Goal: Transaction & Acquisition: Book appointment/travel/reservation

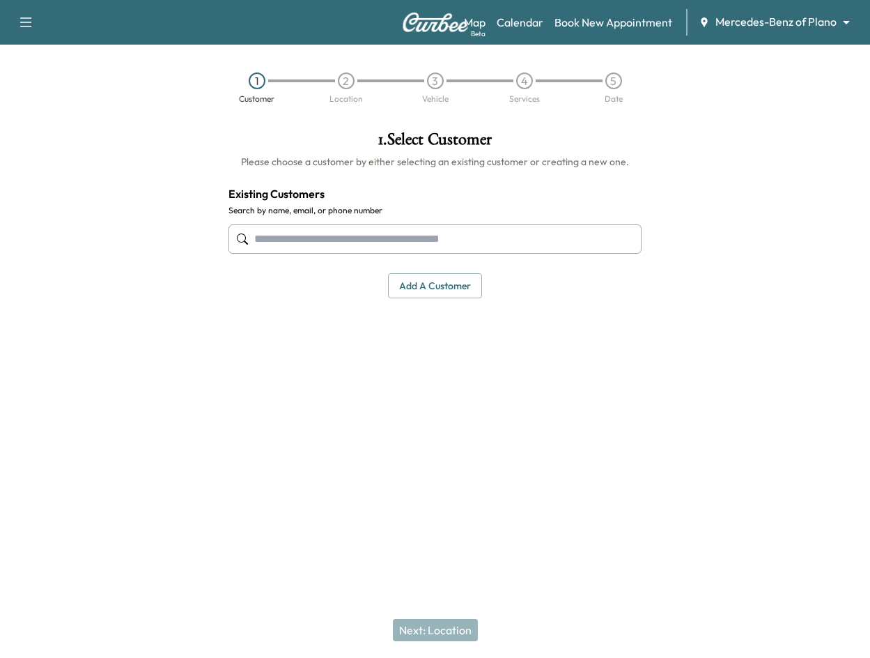
click at [419, 242] on input "text" at bounding box center [434, 238] width 413 height 29
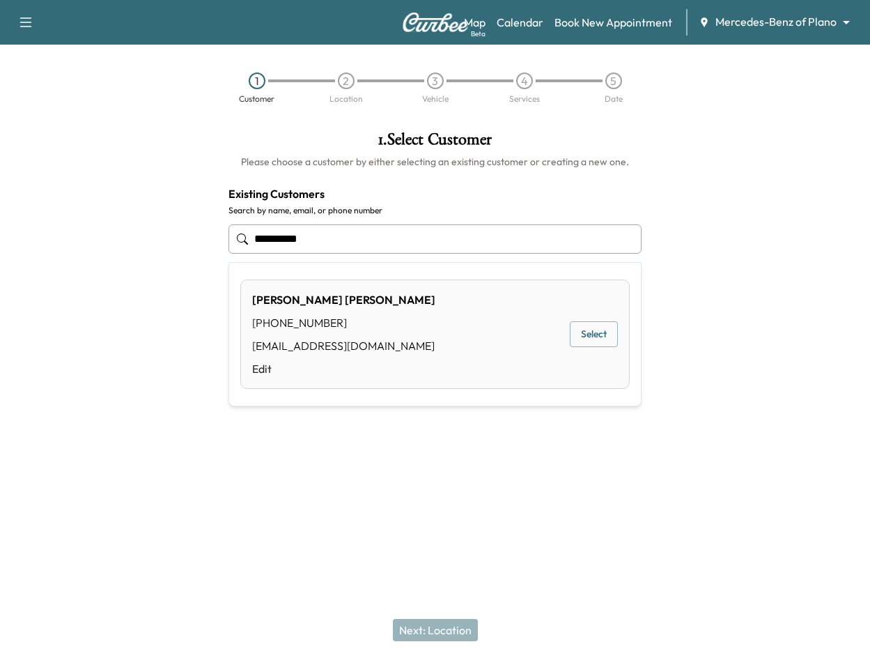
click at [605, 332] on button "Select" at bounding box center [594, 334] width 48 height 26
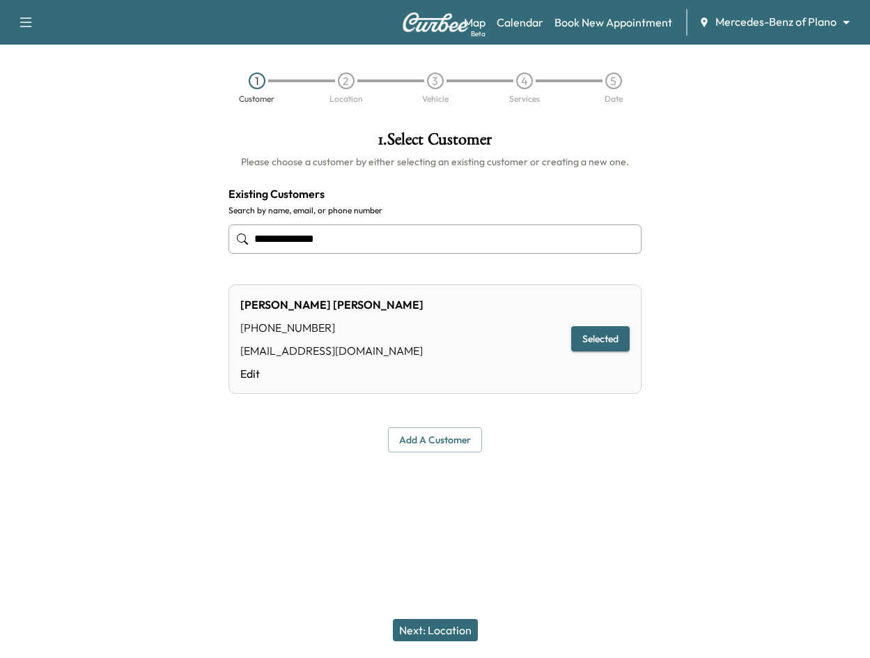
type input "**********"
click at [440, 632] on button "Next: Location" at bounding box center [435, 630] width 85 height 22
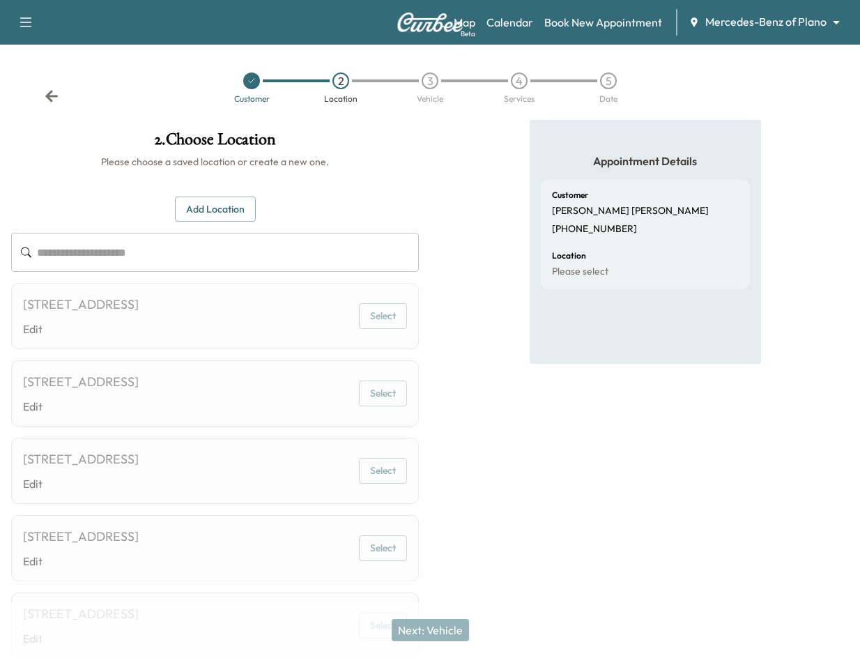
click at [425, 26] on img at bounding box center [429, 23] width 67 height 20
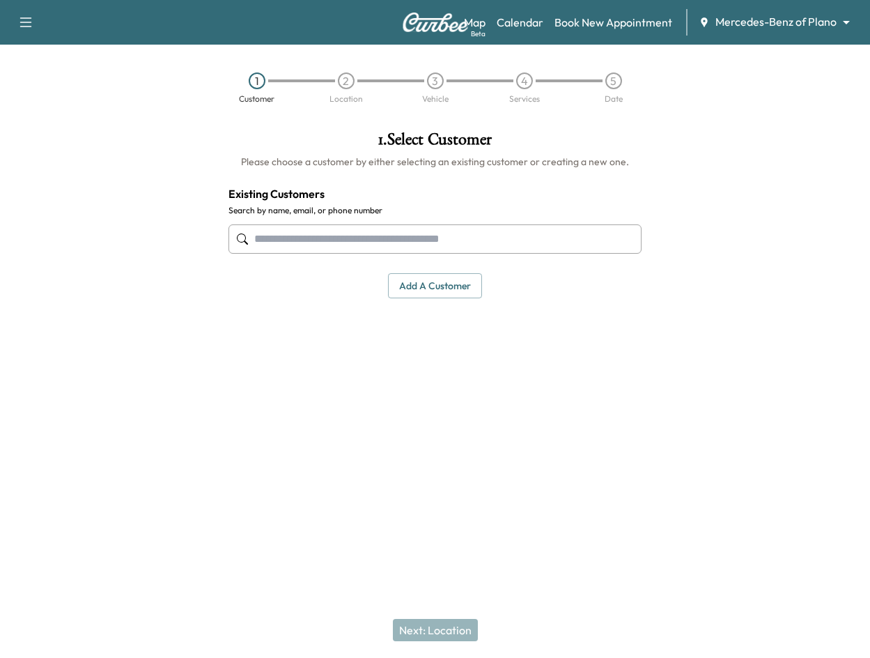
click at [357, 237] on input "text" at bounding box center [434, 238] width 413 height 29
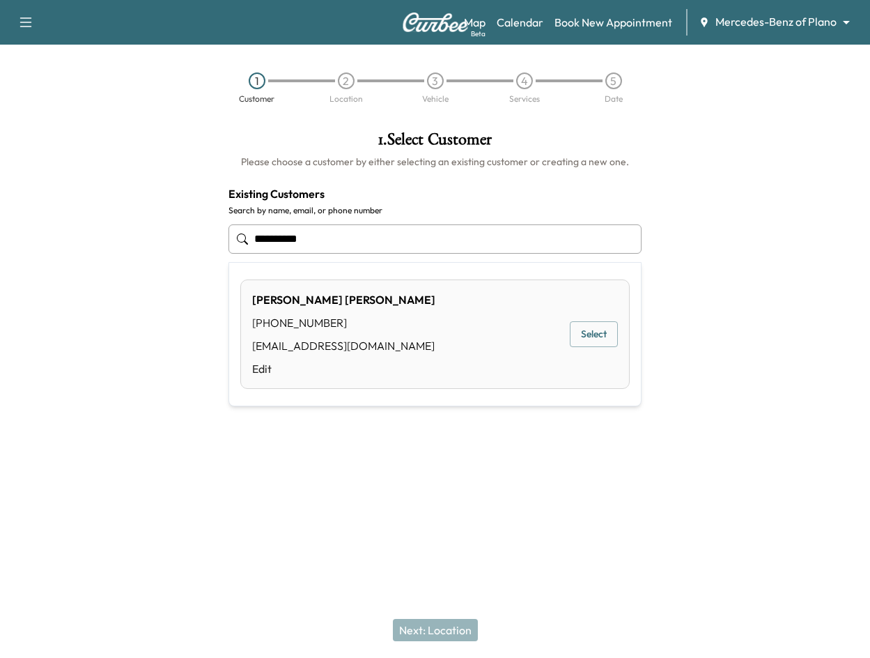
click at [614, 341] on button "Select" at bounding box center [594, 334] width 48 height 26
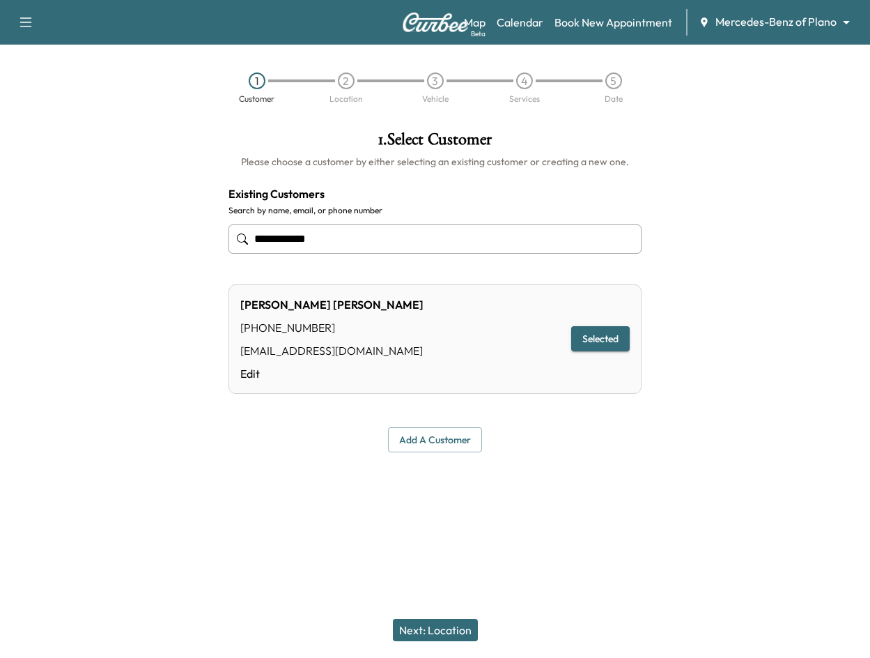
type input "**********"
click at [437, 630] on button "Next: Location" at bounding box center [435, 630] width 85 height 22
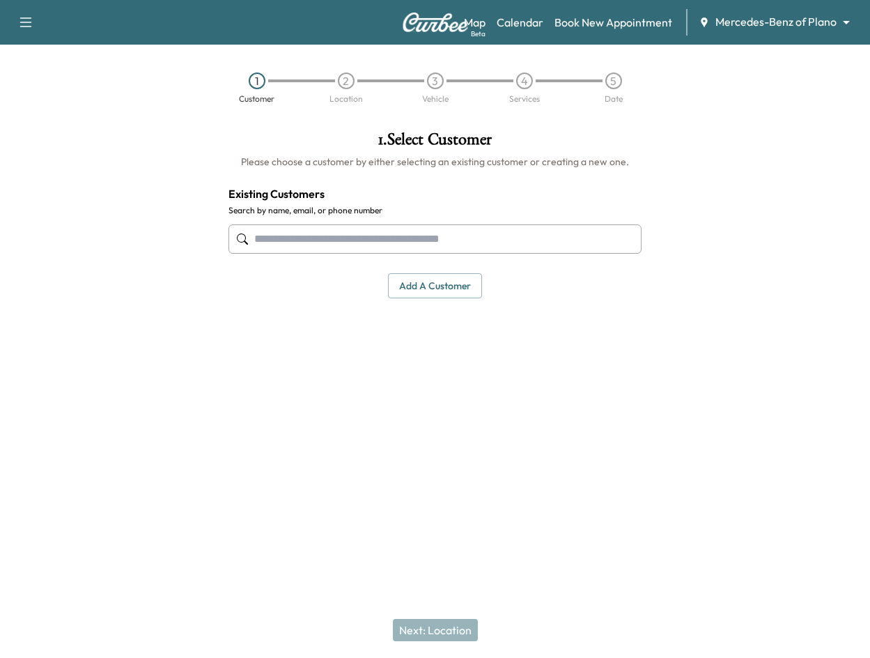
paste input "**********"
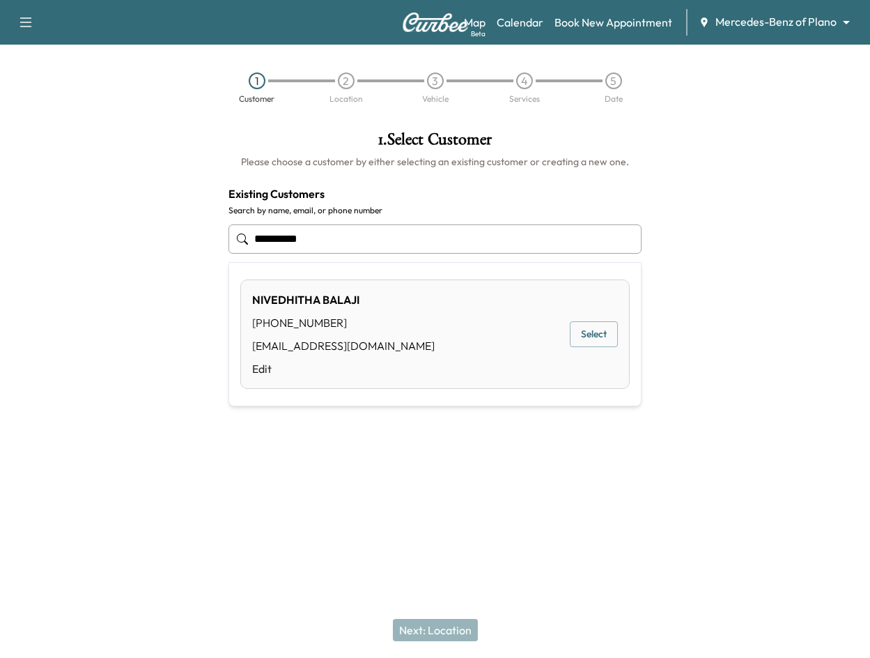
click at [603, 329] on button "Select" at bounding box center [594, 334] width 48 height 26
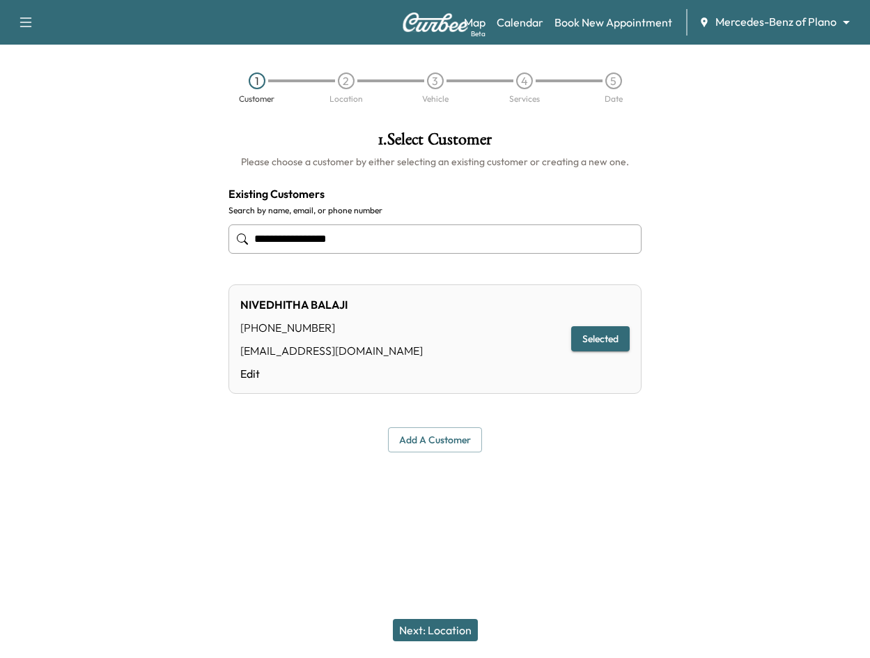
type input "**********"
click at [444, 637] on button "Next: Location" at bounding box center [435, 630] width 85 height 22
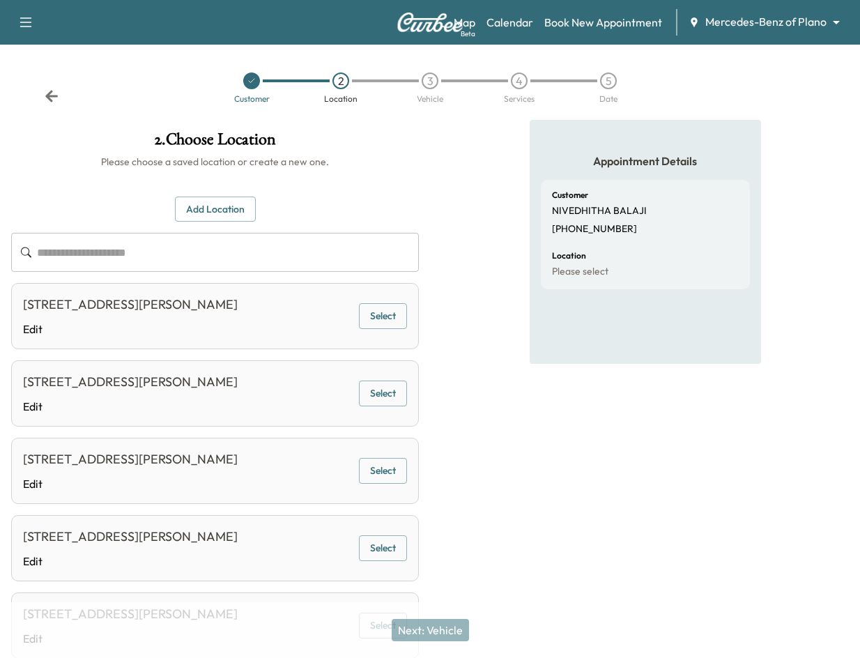
click at [402, 312] on button "Select" at bounding box center [383, 316] width 48 height 26
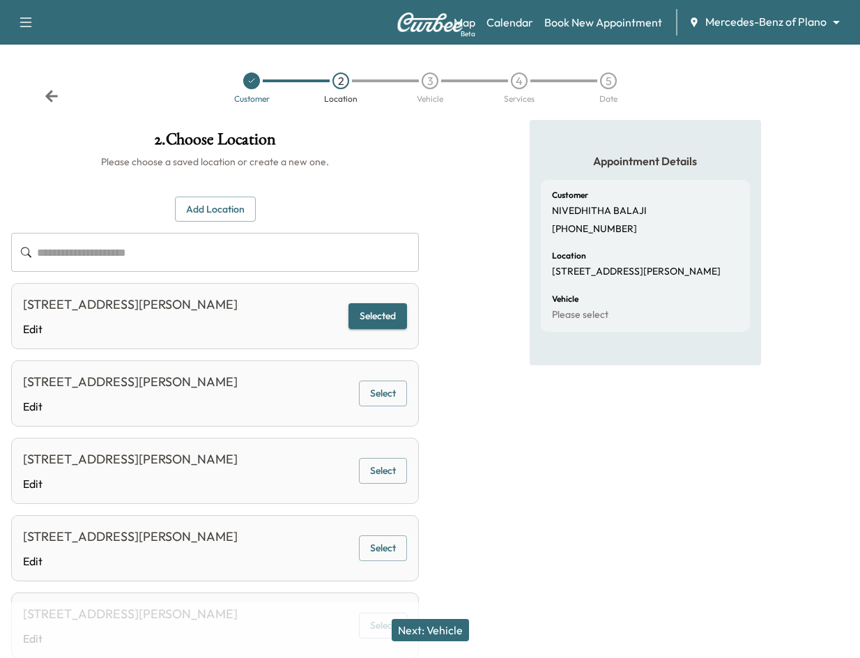
click at [469, 636] on button "Next: Vehicle" at bounding box center [429, 630] width 77 height 22
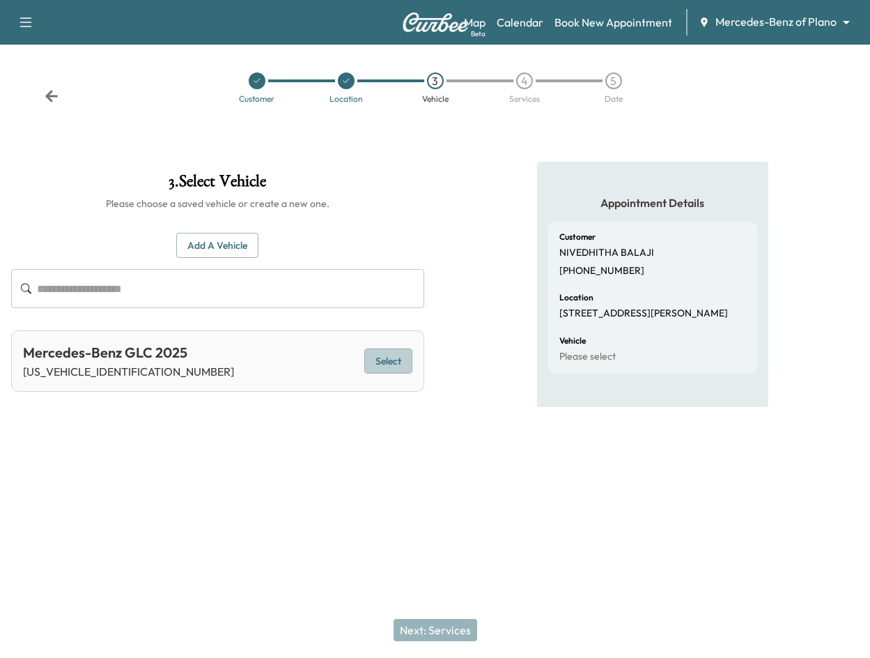
click at [393, 348] on button "Select" at bounding box center [388, 361] width 48 height 26
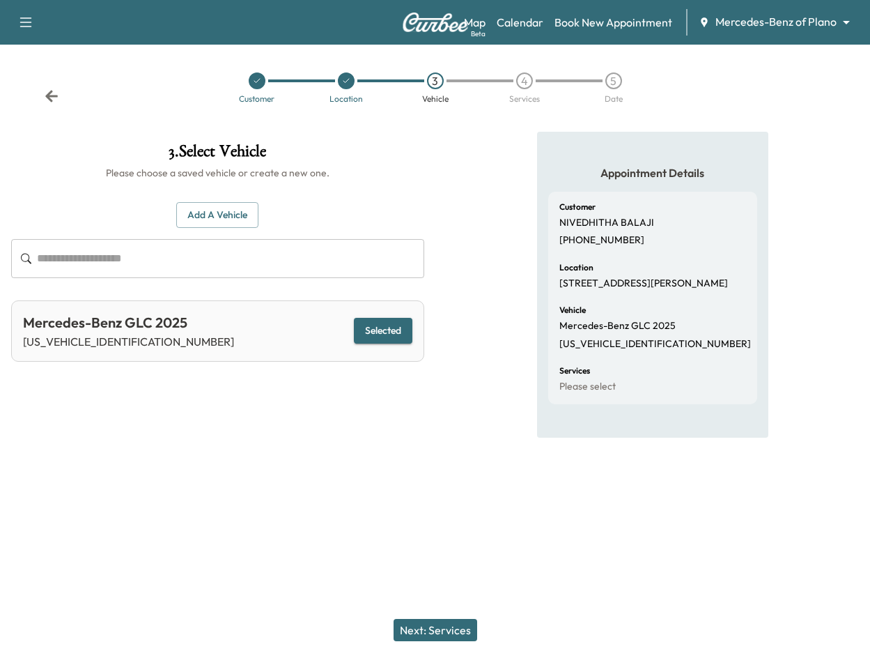
click at [453, 622] on button "Next: Services" at bounding box center [436, 630] width 84 height 22
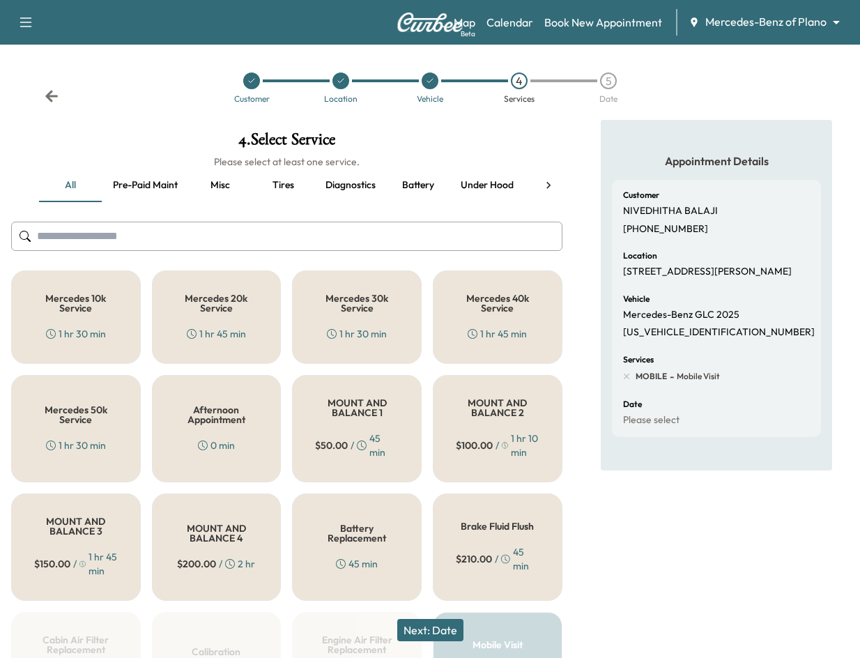
click at [554, 185] on icon at bounding box center [548, 185] width 14 height 14
click at [430, 630] on button "Next: Date" at bounding box center [430, 630] width 66 height 22
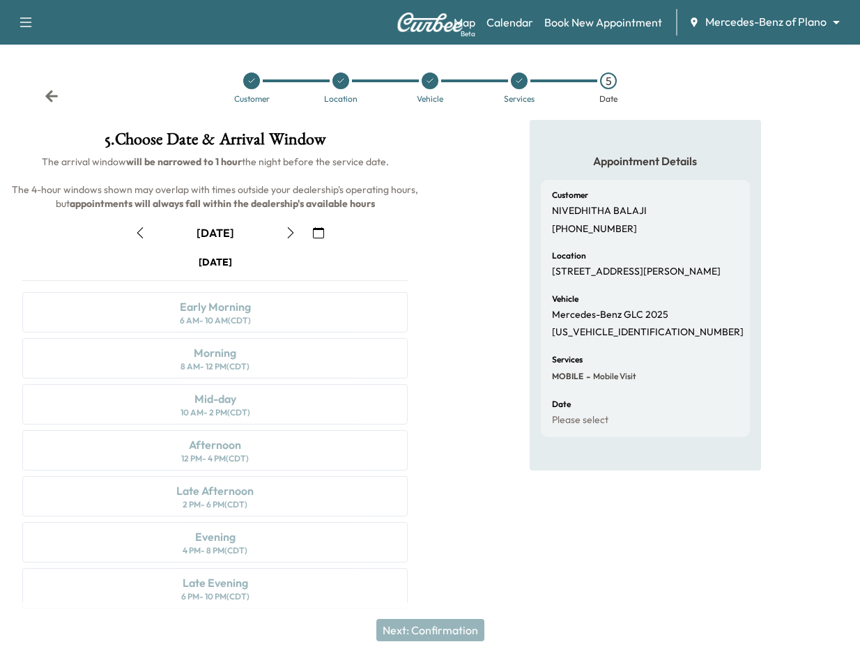
click at [478, 235] on div "Appointment Details Customer NIVEDHITHA BALAJI [PHONE_NUMBER] Location [STREET_…" at bounding box center [645, 372] width 430 height 505
click at [318, 233] on icon "button" at bounding box center [318, 232] width 11 height 11
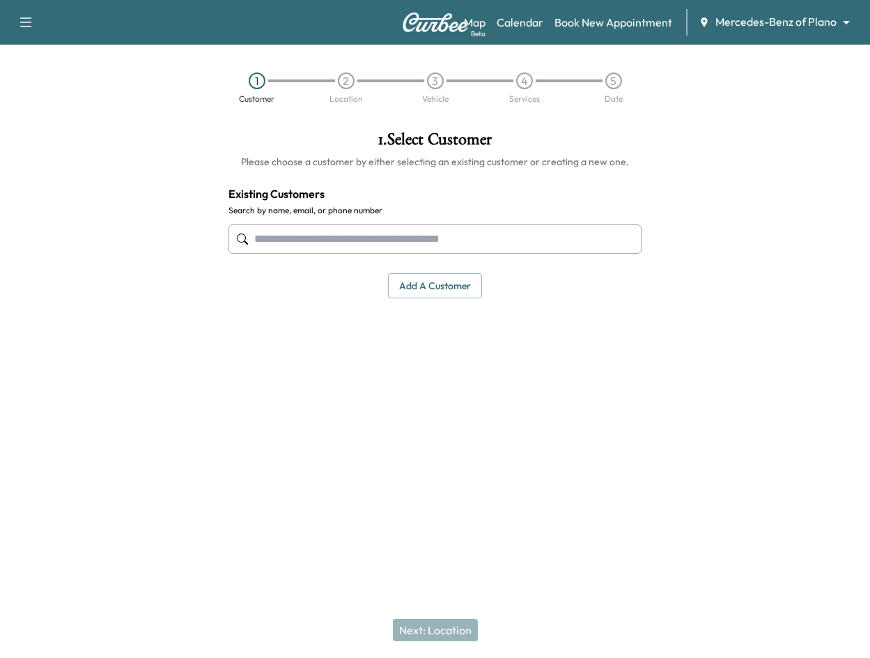
click at [125, 162] on div at bounding box center [108, 284] width 217 height 329
click at [321, 247] on input "text" at bounding box center [434, 238] width 413 height 29
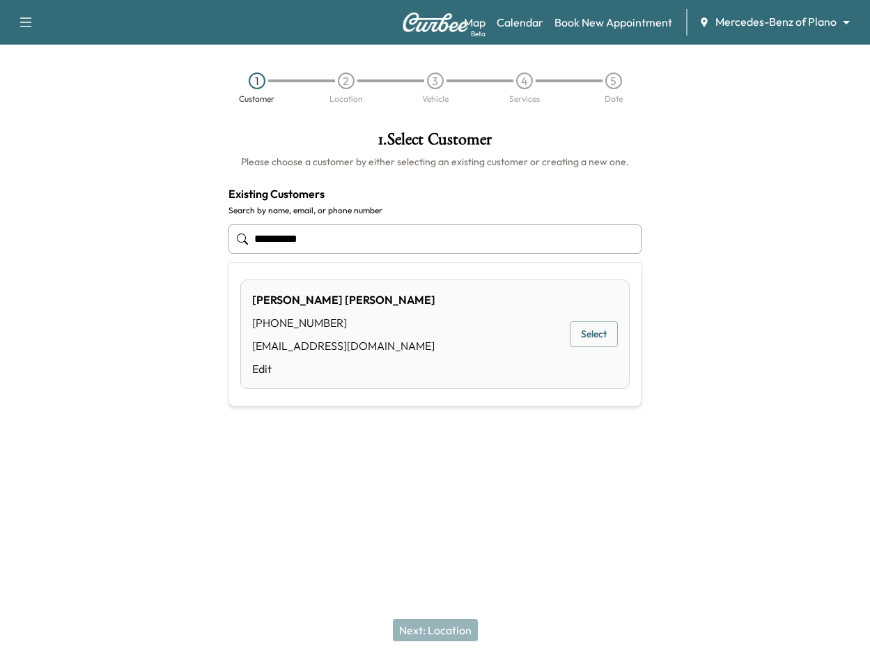
click at [600, 327] on button "Select" at bounding box center [594, 334] width 48 height 26
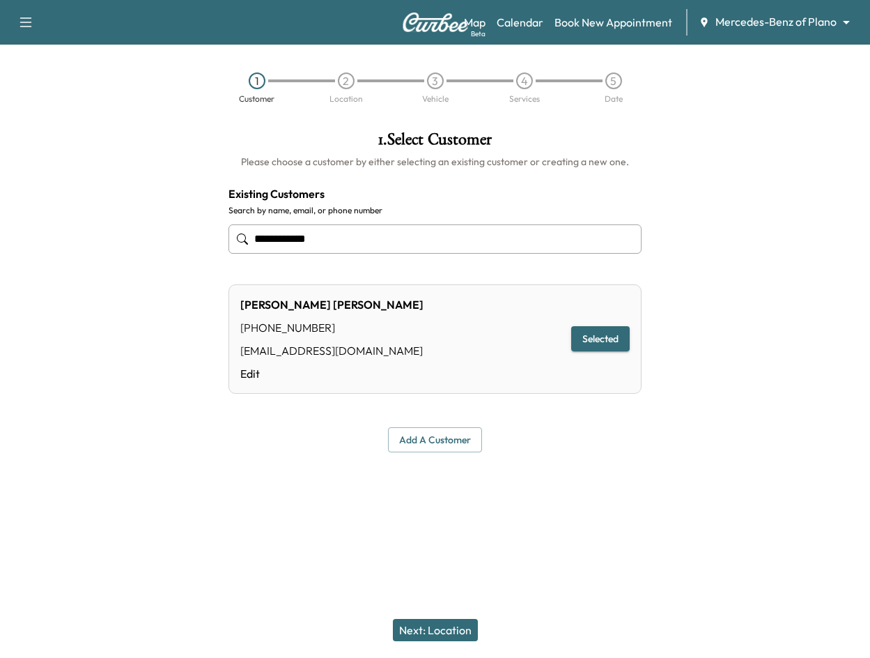
type input "**********"
click at [455, 624] on button "Next: Location" at bounding box center [435, 630] width 85 height 22
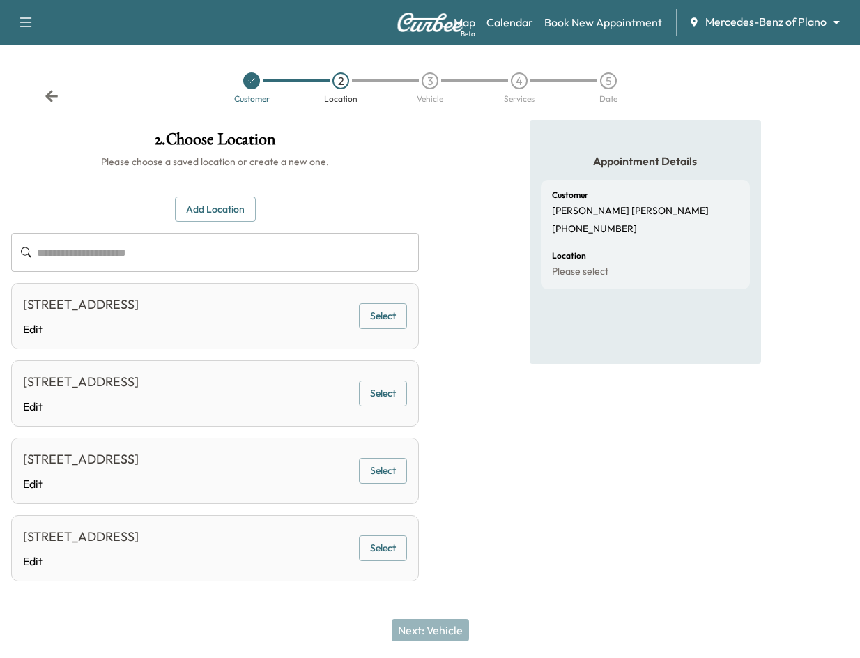
click at [396, 318] on button "Select" at bounding box center [383, 316] width 48 height 26
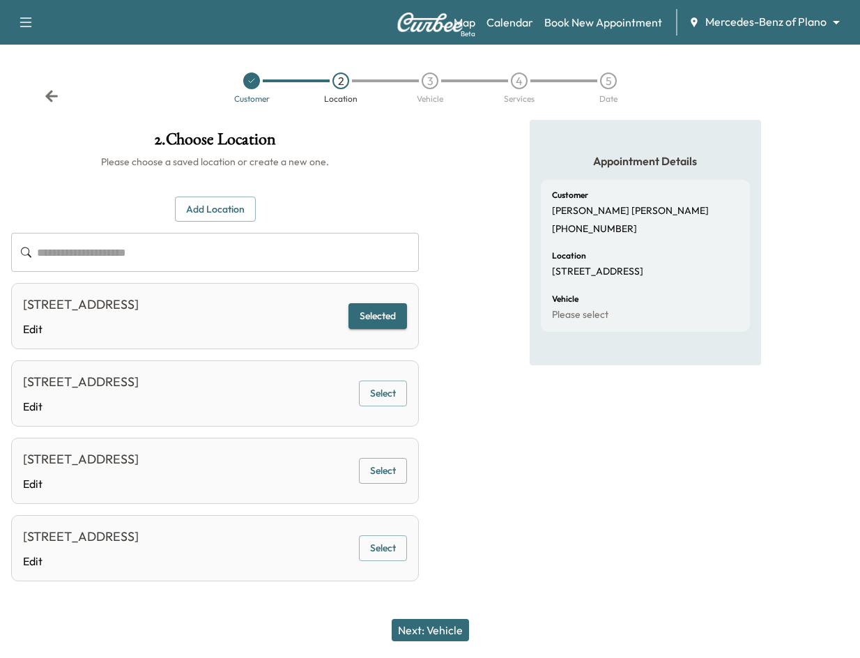
click at [450, 639] on button "Next: Vehicle" at bounding box center [429, 630] width 77 height 22
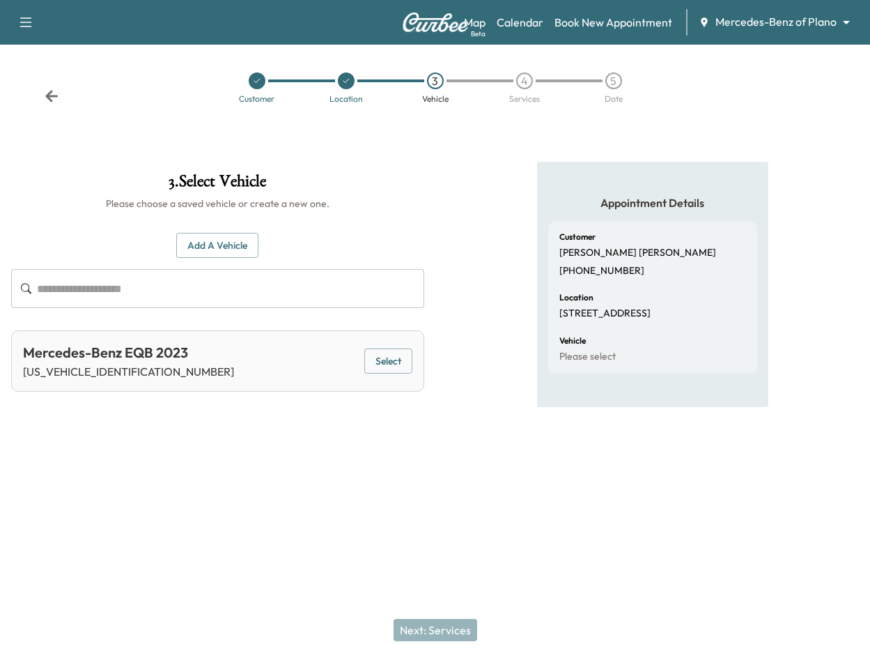
click at [394, 356] on button "Select" at bounding box center [388, 361] width 48 height 26
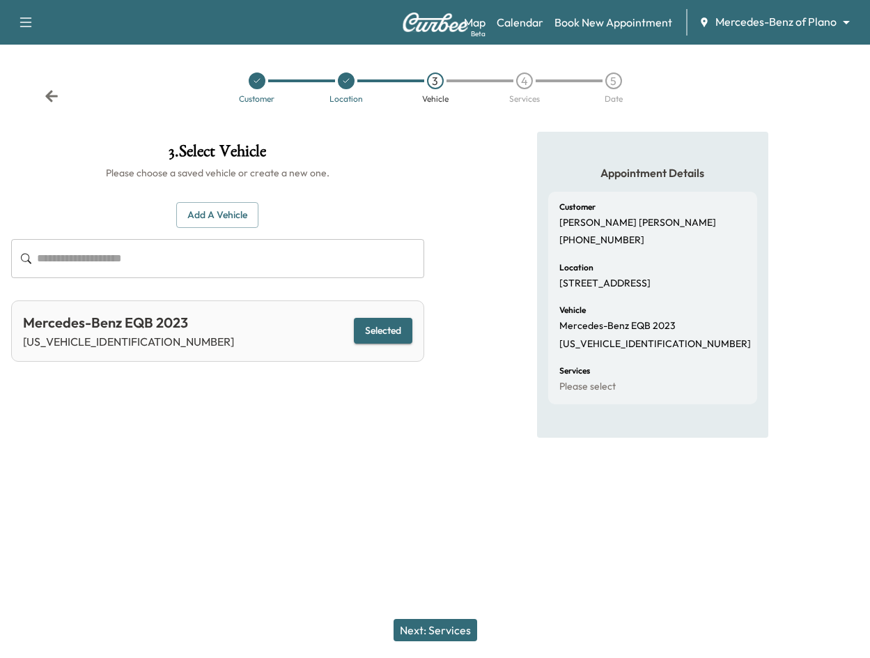
click at [430, 619] on button "Next: Services" at bounding box center [436, 630] width 84 height 22
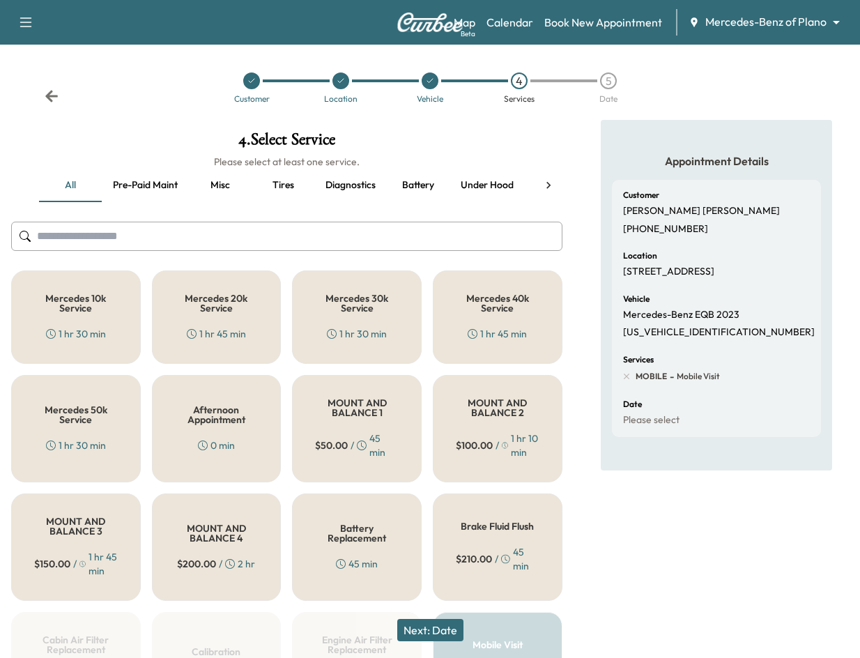
click at [433, 628] on button "Next: Date" at bounding box center [430, 630] width 66 height 22
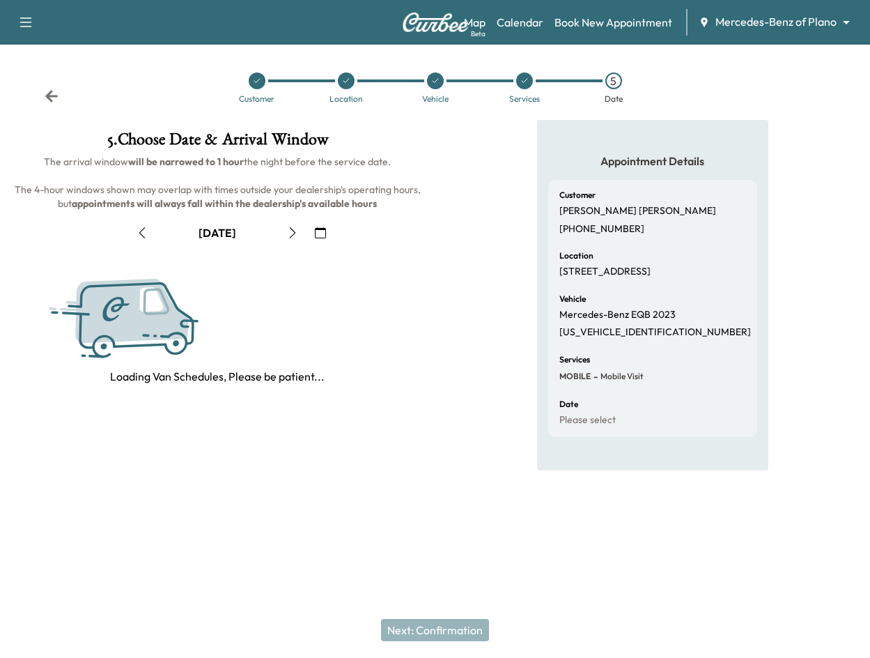
click at [327, 234] on button "button" at bounding box center [321, 233] width 24 height 22
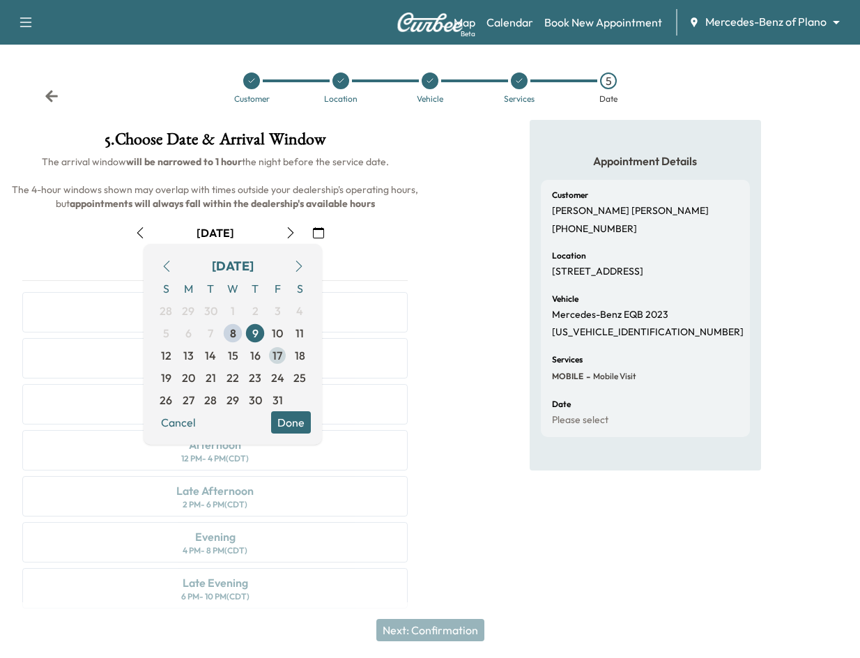
click at [276, 354] on span "17" at bounding box center [277, 355] width 10 height 17
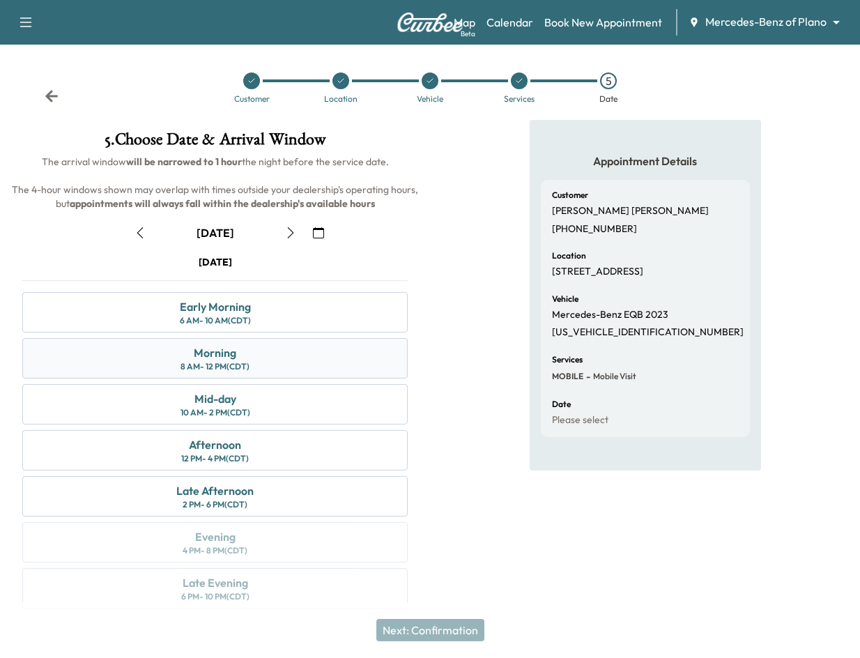
click at [283, 364] on div "Morning 8 AM - 12 PM (CDT)" at bounding box center [214, 358] width 385 height 40
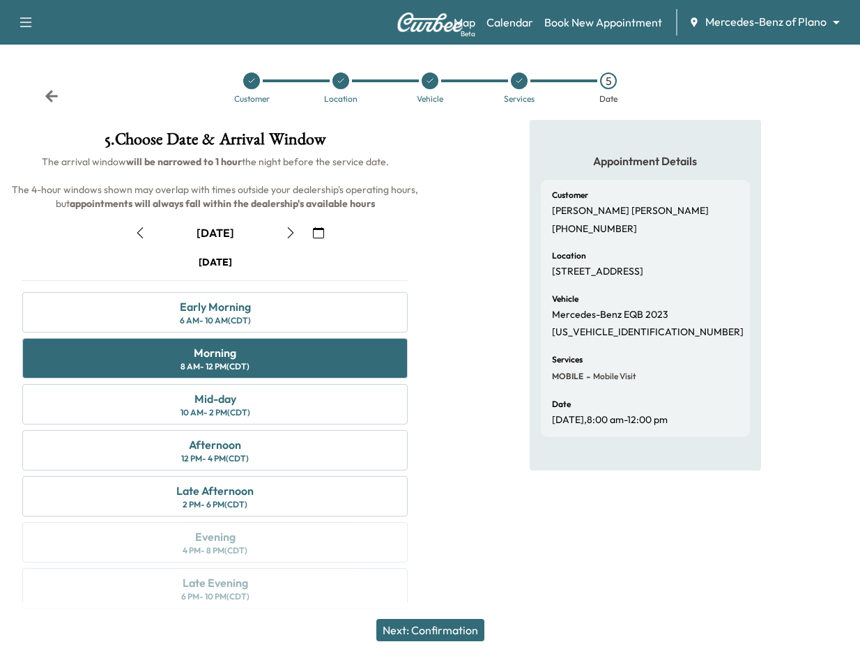
click at [464, 637] on button "Next: Confirmation" at bounding box center [430, 630] width 108 height 22
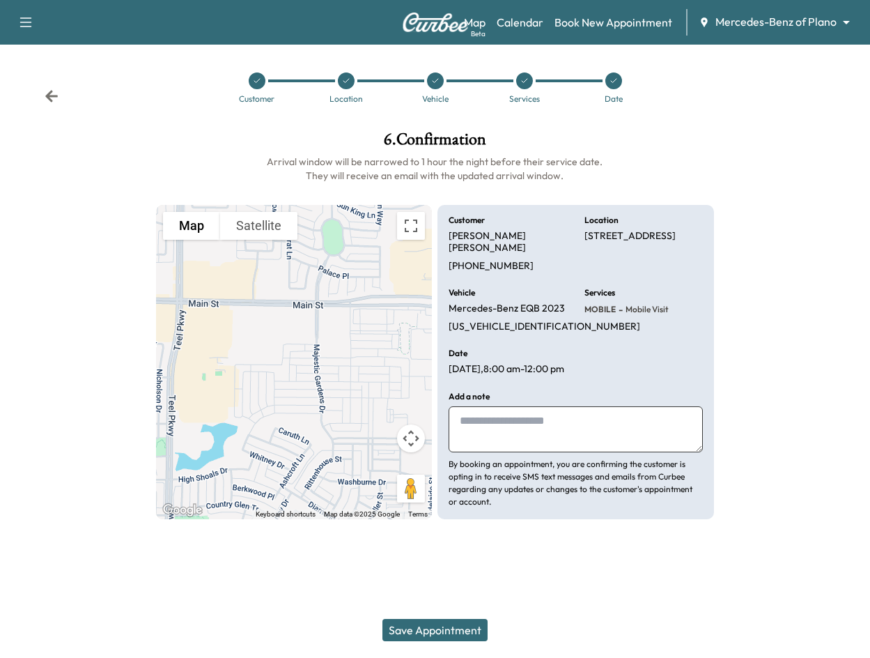
click at [612, 417] on textarea at bounding box center [576, 429] width 254 height 46
type textarea "**********"
click at [401, 632] on button "Save Appointment" at bounding box center [434, 630] width 105 height 22
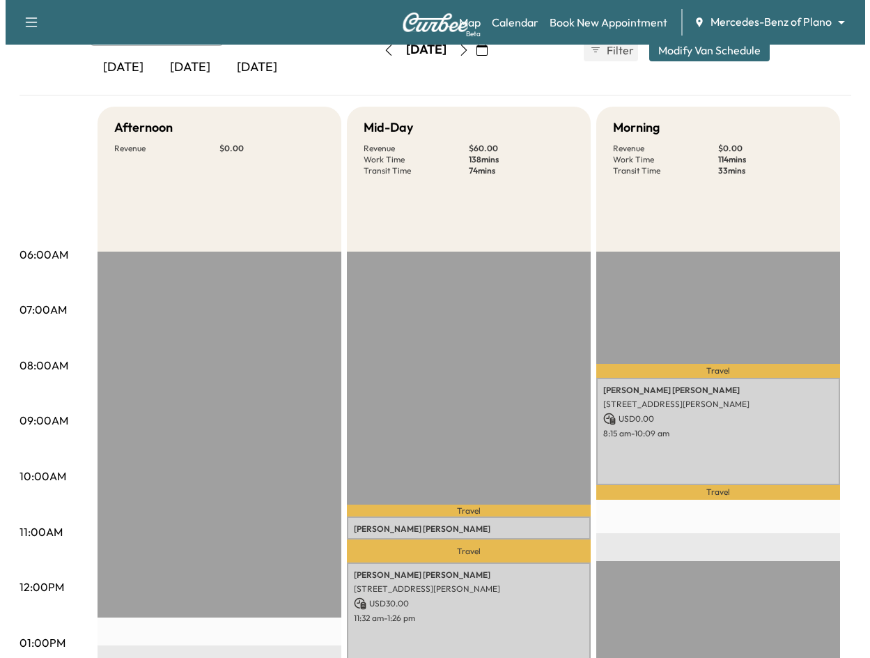
scroll to position [209, 0]
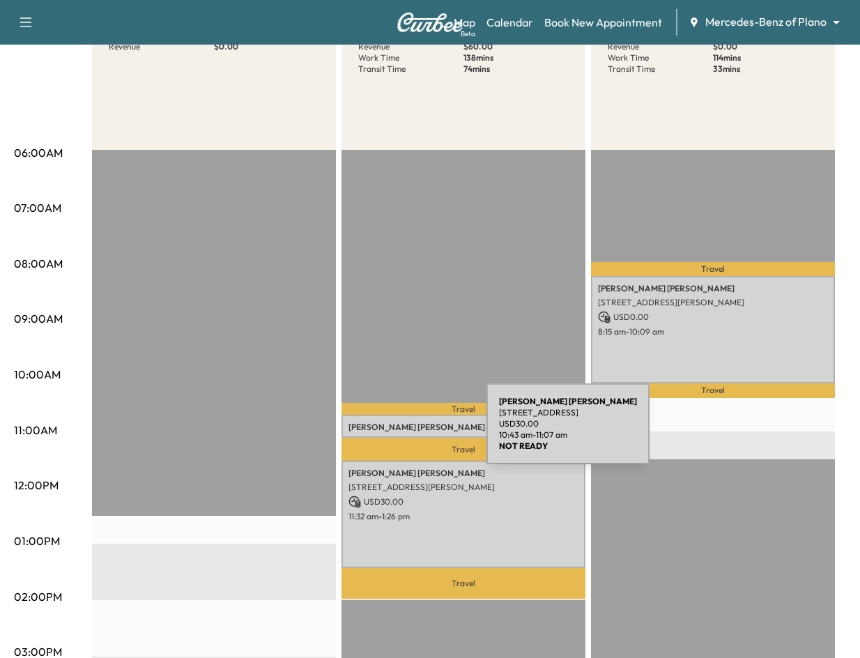
click at [382, 432] on div "Ramila Patel 3624 Wellesley Ave, Frisco, TX 75034, US USD 30.00 10:43 am - 11:0…" at bounding box center [463, 425] width 244 height 22
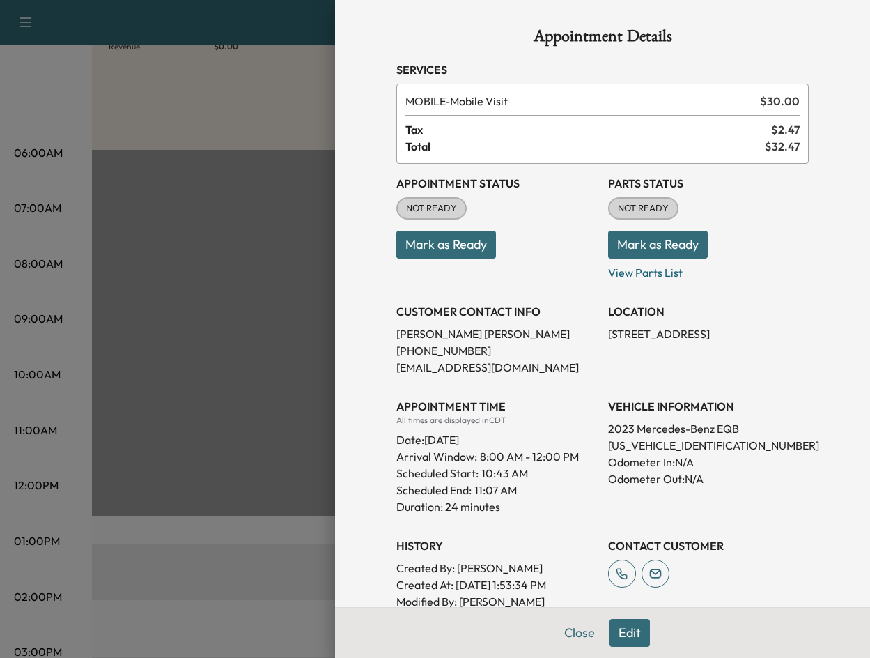
click at [828, 52] on div "Appointment Details Services MOBILE - Mobile Visit $ 30.00 Tax $ 2.47 Total $ 3…" at bounding box center [602, 329] width 535 height 658
